Goal: Transaction & Acquisition: Purchase product/service

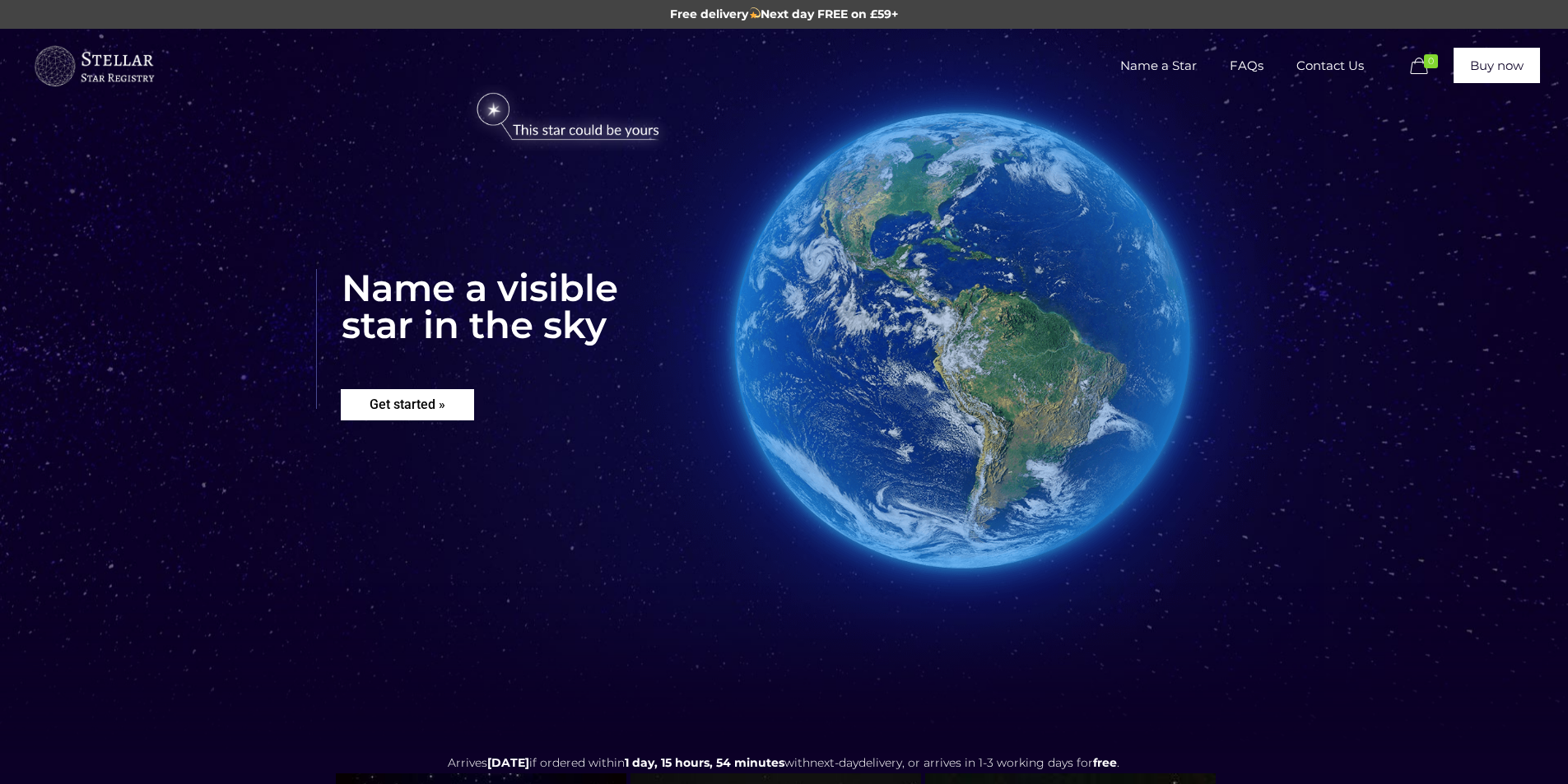
click at [443, 414] on rs-layer "Get started »" at bounding box center [408, 405] width 133 height 31
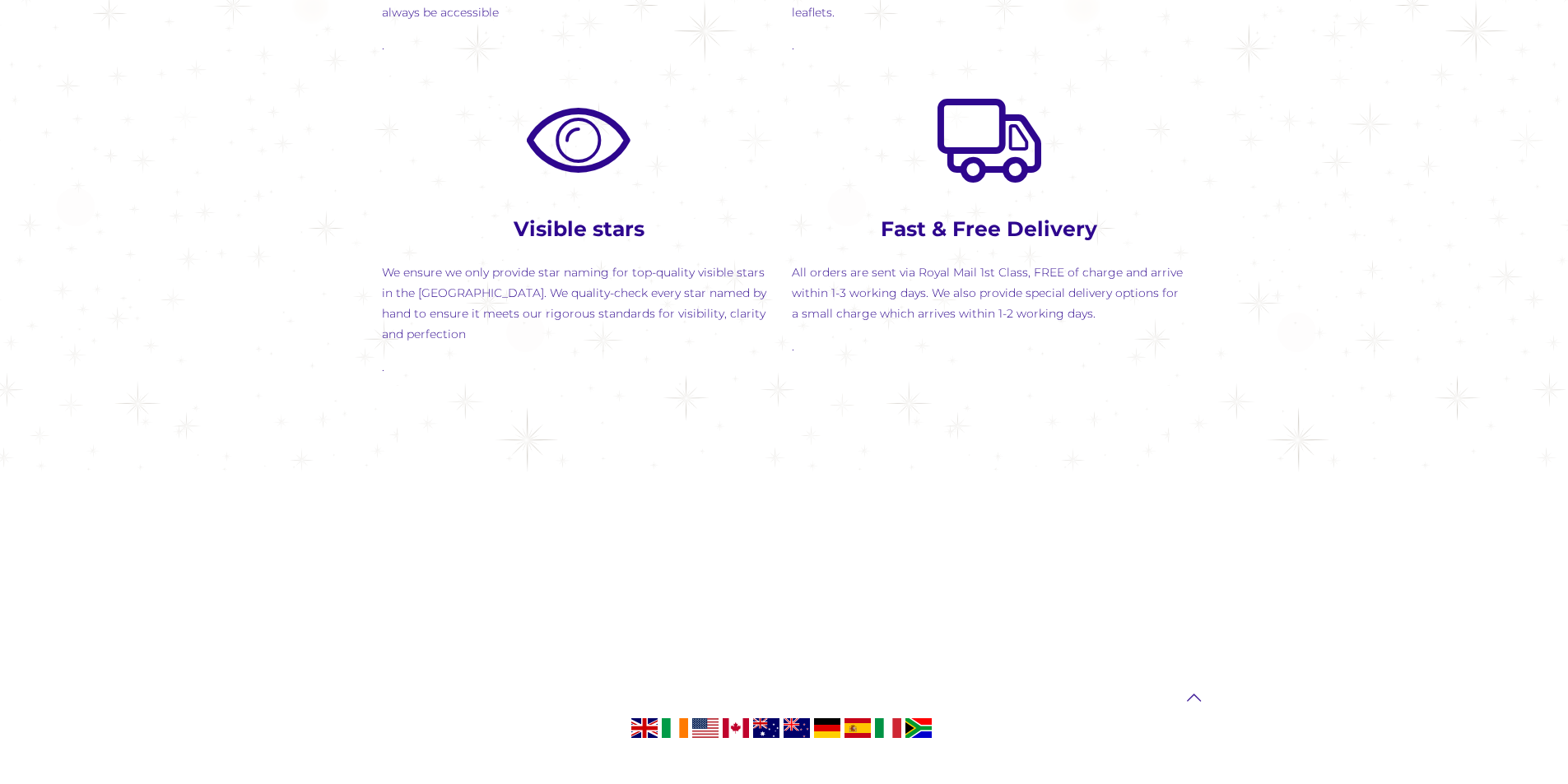
scroll to position [1884, 0]
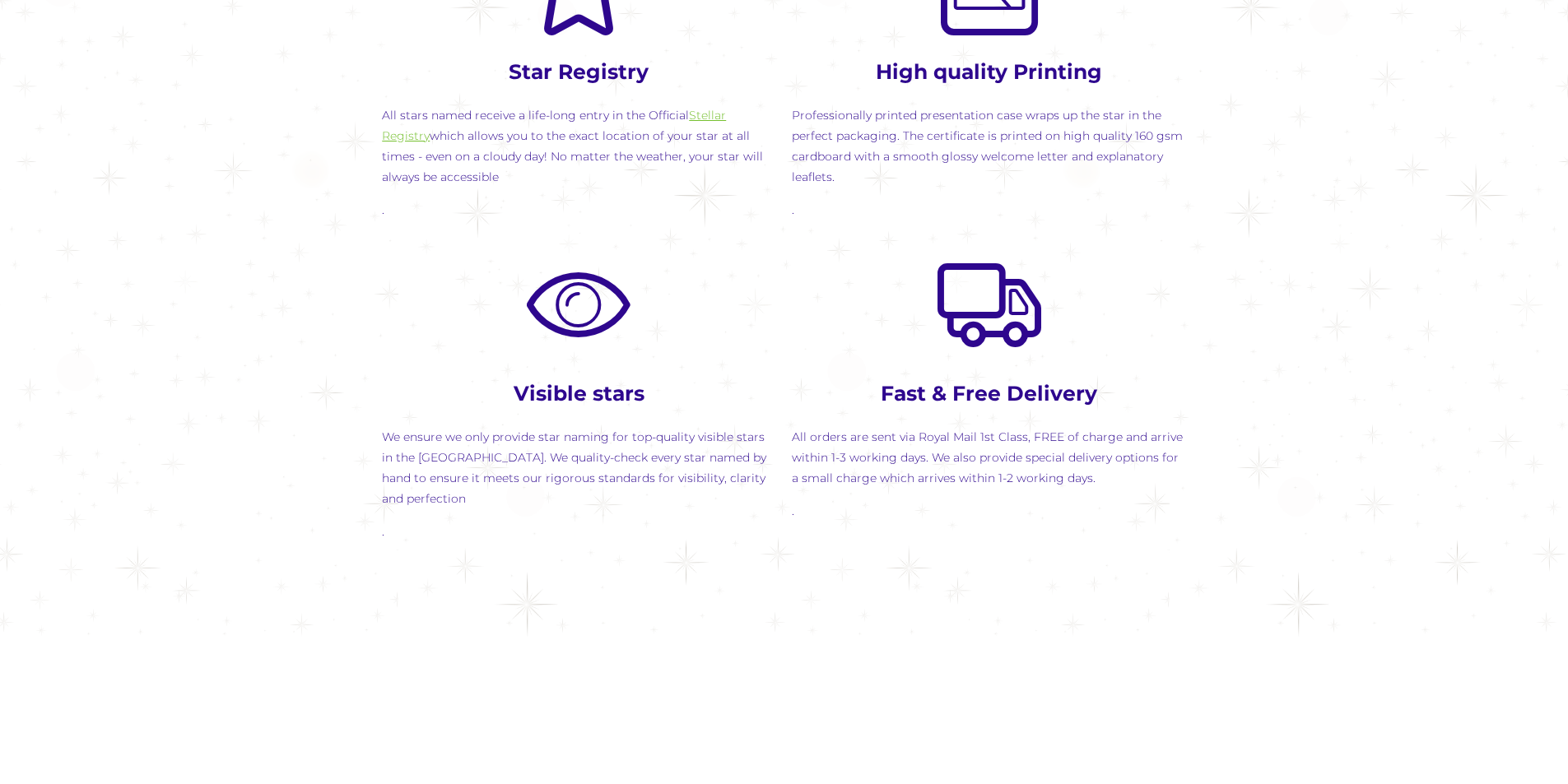
click at [726, 114] on link "Stellar Registry" at bounding box center [553, 125] width 344 height 36
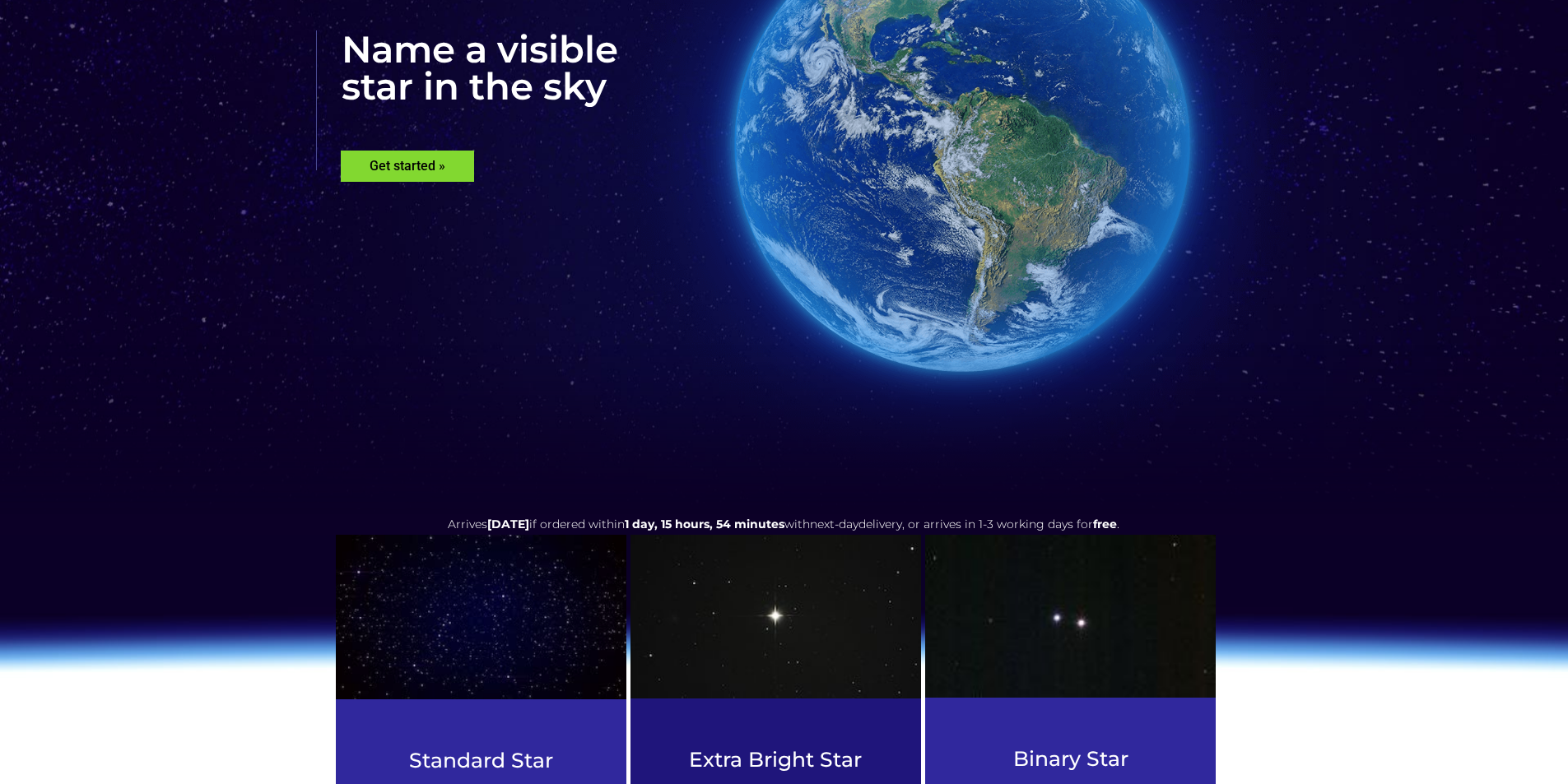
scroll to position [0, 0]
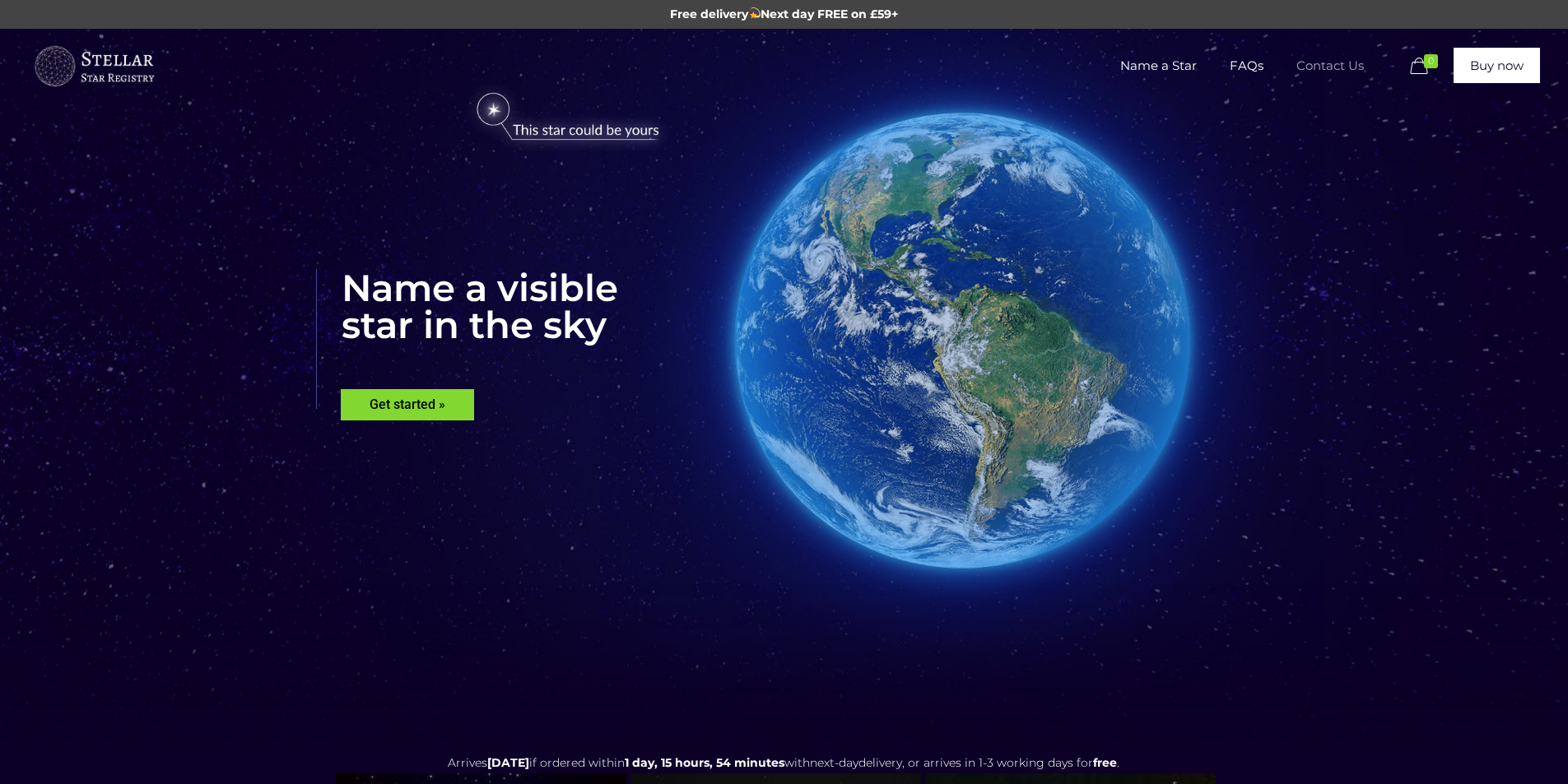
click at [1330, 55] on span "Contact Us" at bounding box center [1330, 65] width 100 height 49
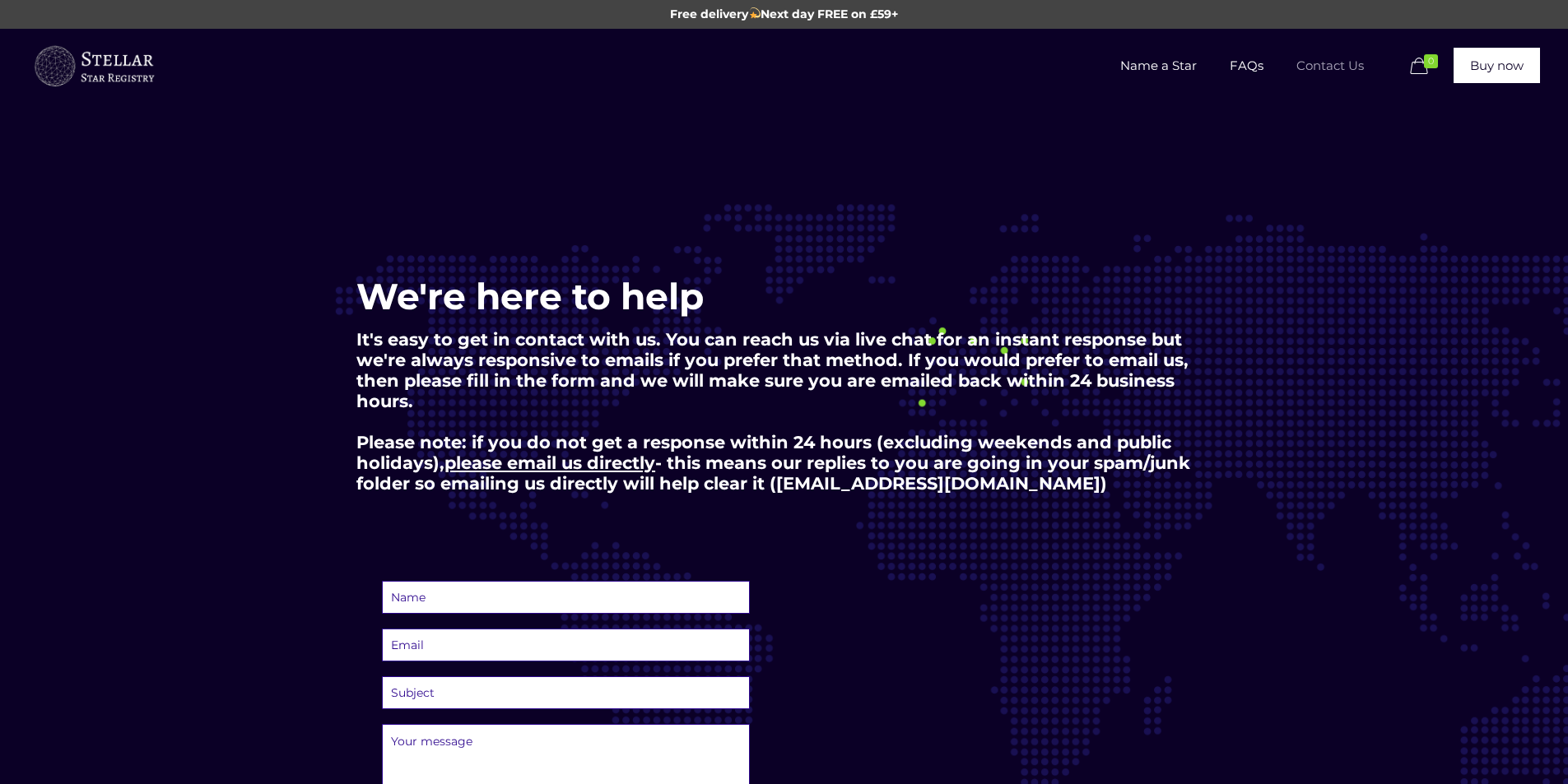
click at [120, 65] on img at bounding box center [93, 66] width 123 height 49
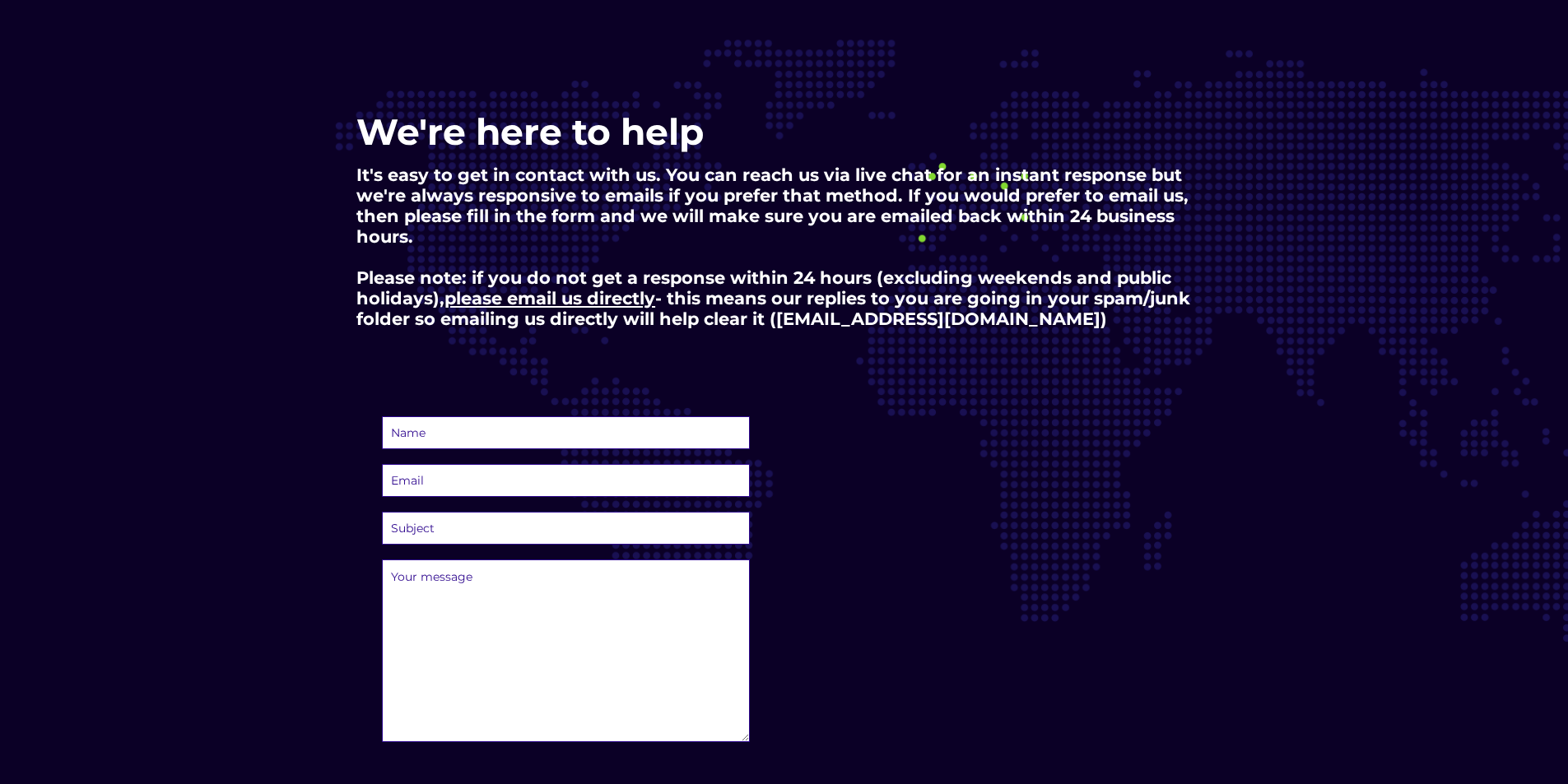
scroll to position [247, 0]
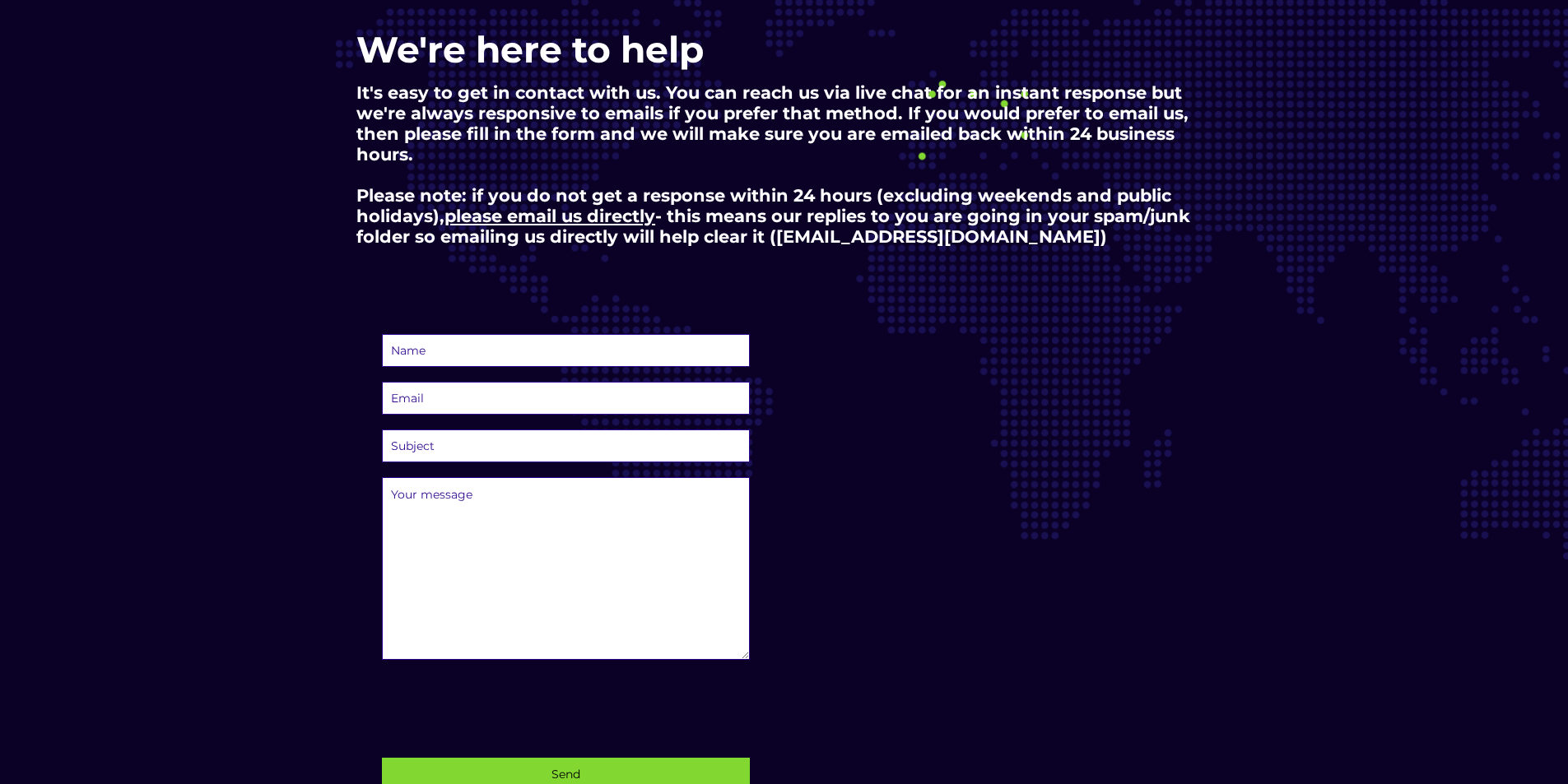
click at [544, 350] on input "text" at bounding box center [566, 351] width 369 height 33
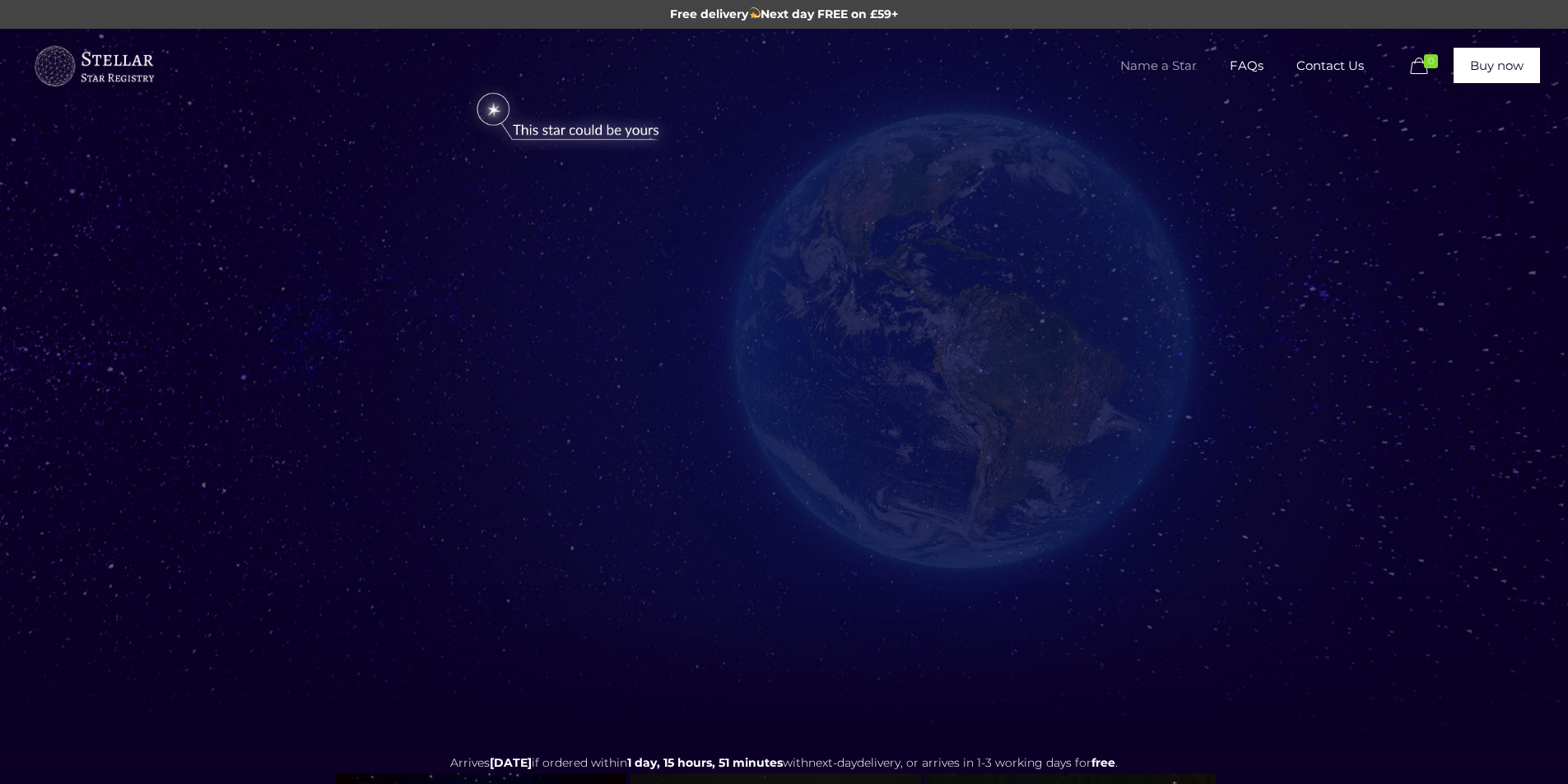
click at [1147, 72] on span "Name a Star" at bounding box center [1159, 65] width 110 height 49
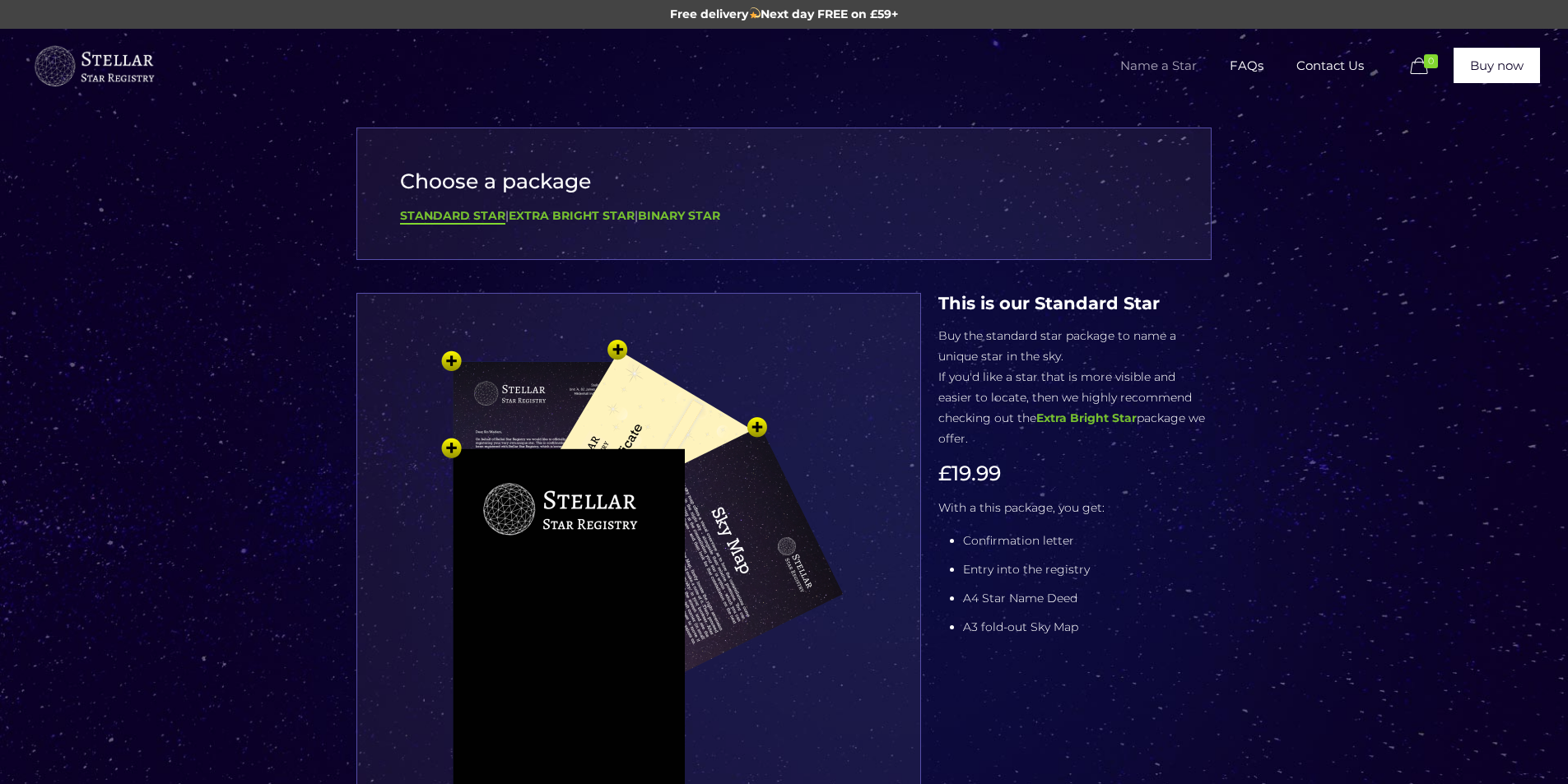
click at [1420, 65] on icon at bounding box center [1419, 65] width 25 height 22
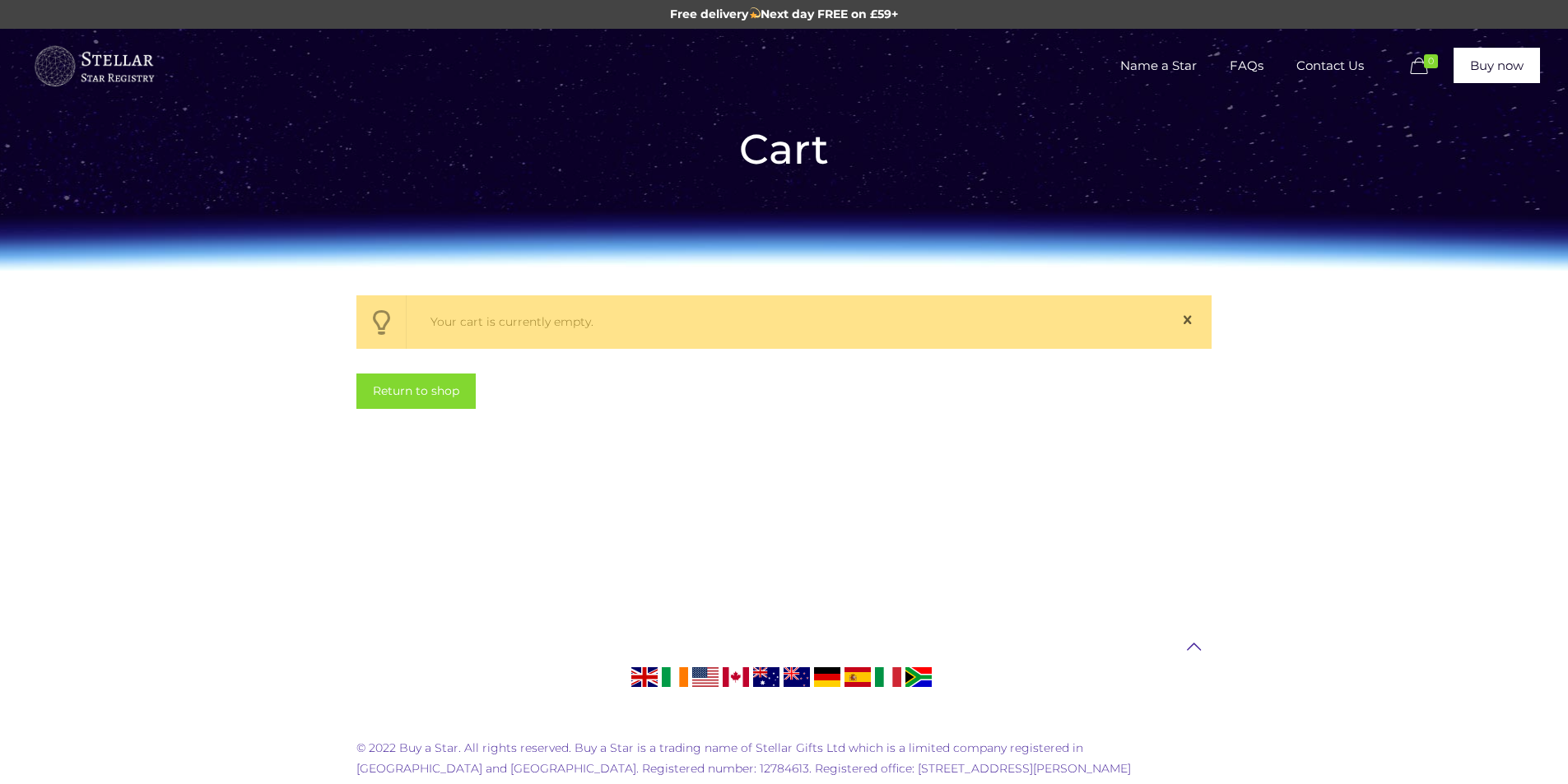
click at [139, 57] on img at bounding box center [93, 66] width 123 height 49
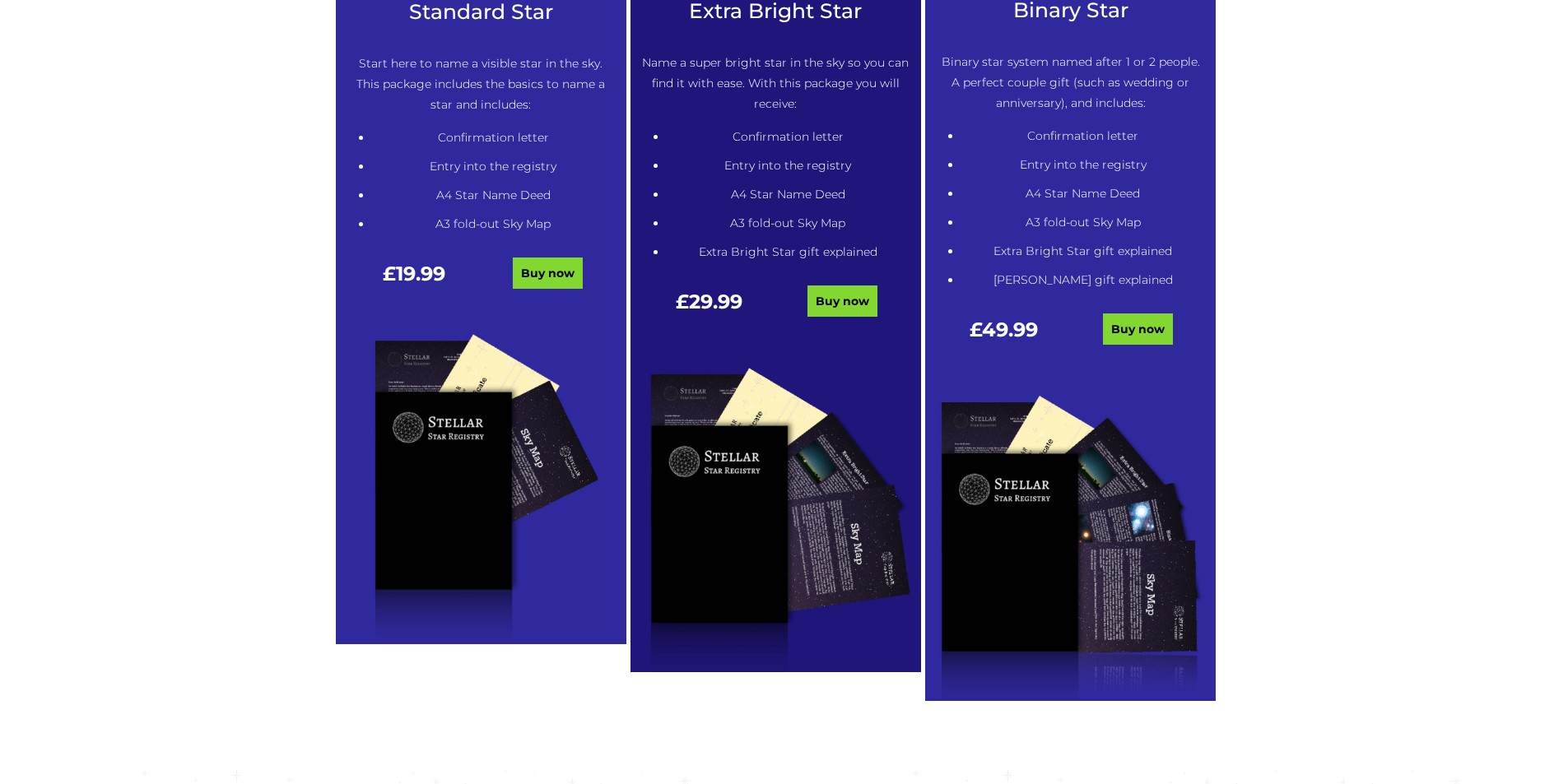
scroll to position [905, 0]
